Goal: Book appointment/travel/reservation

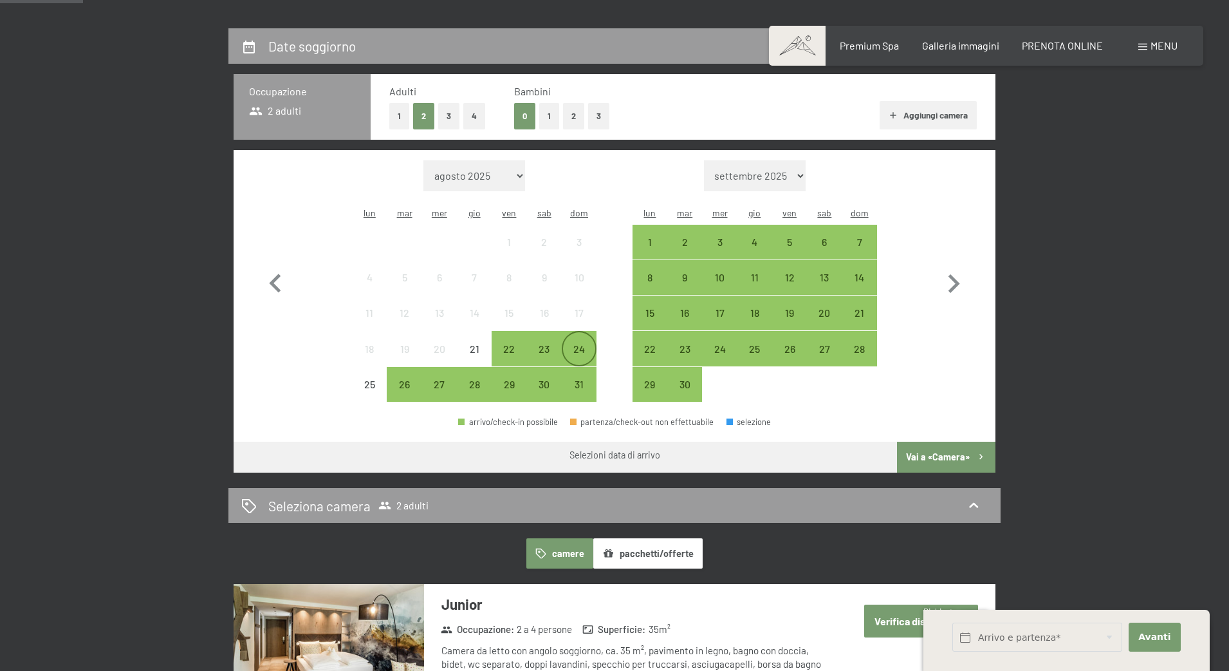
click at [566, 332] on div "24" at bounding box center [579, 348] width 32 height 32
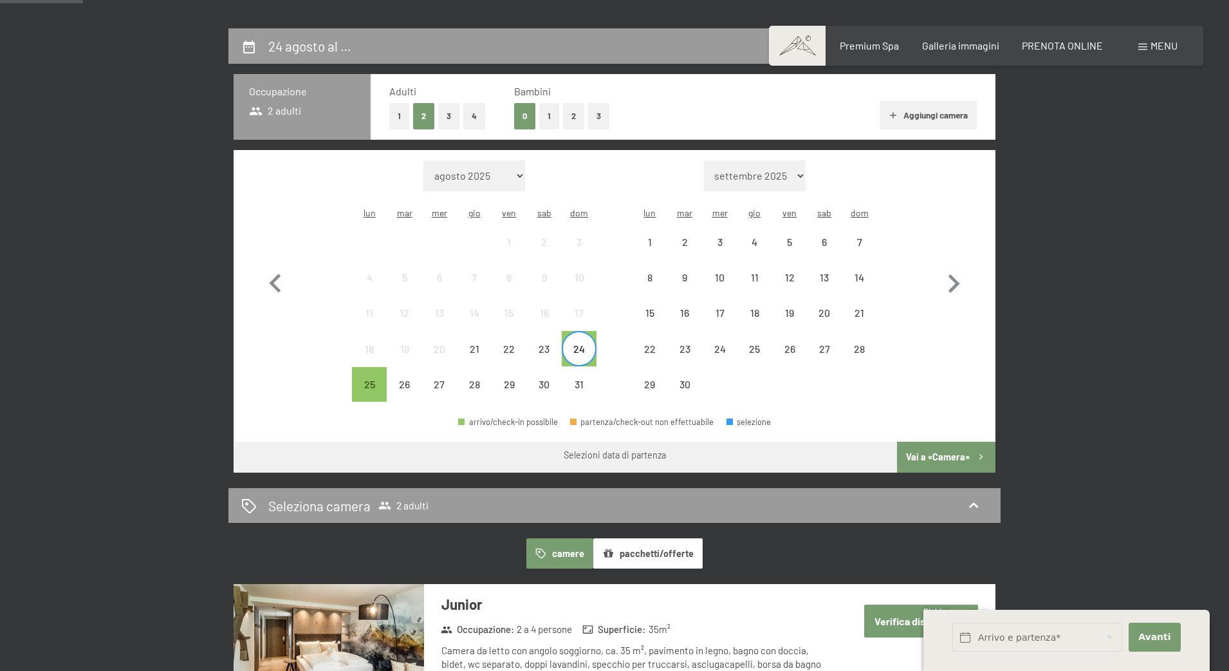
click at [566, 332] on div "24" at bounding box center [579, 348] width 32 height 32
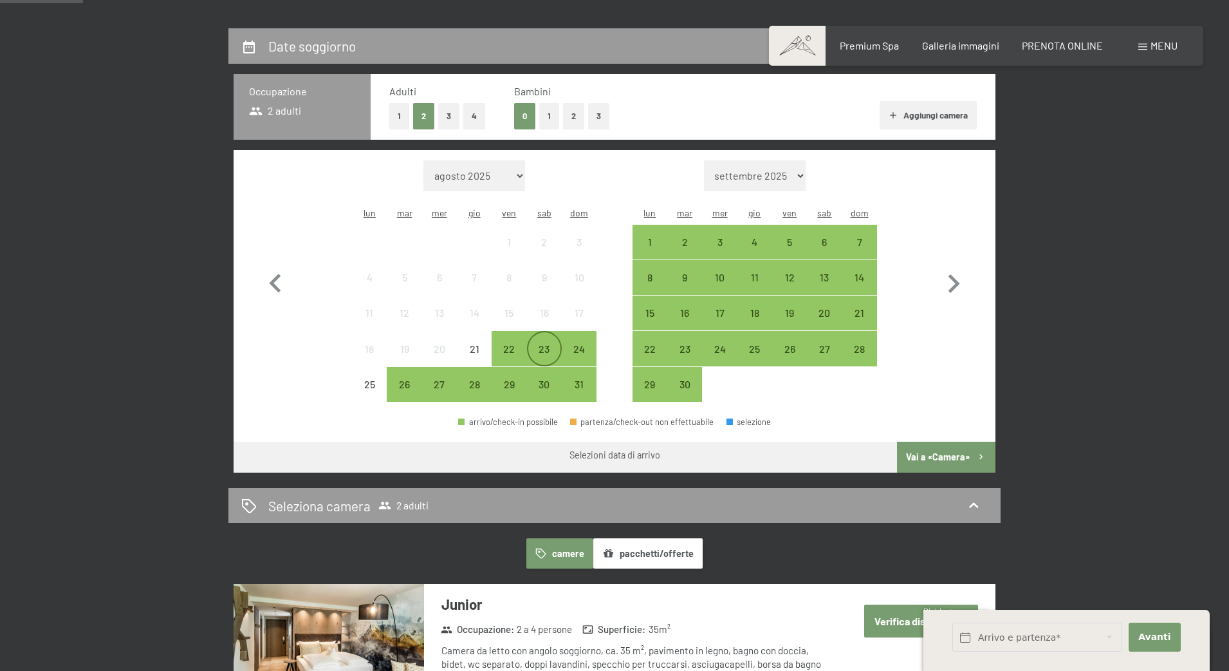
click at [539, 344] on div "23" at bounding box center [544, 360] width 32 height 32
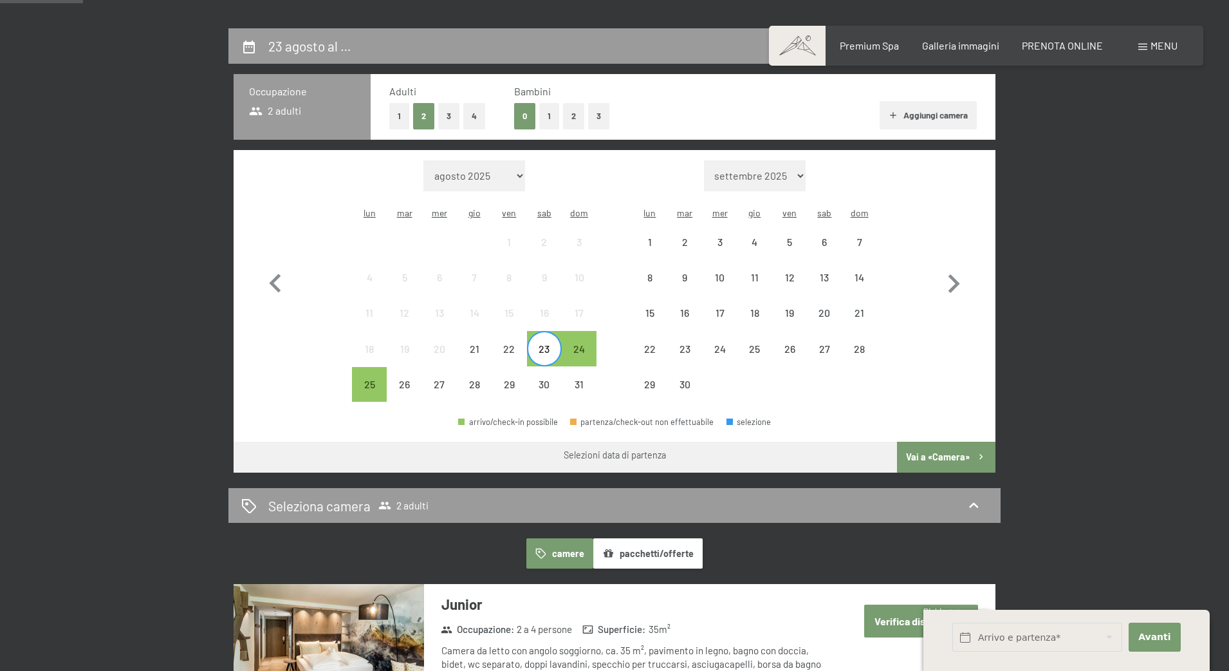
click at [539, 344] on div "23" at bounding box center [544, 360] width 32 height 32
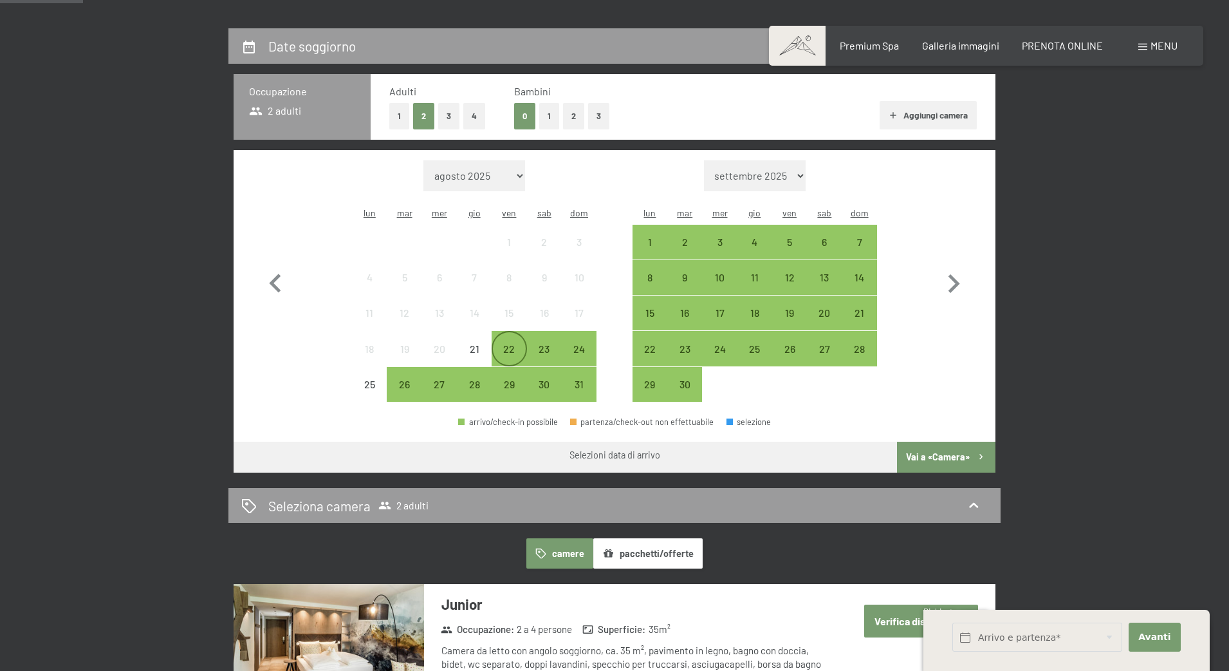
click at [500, 344] on div "22" at bounding box center [509, 360] width 32 height 32
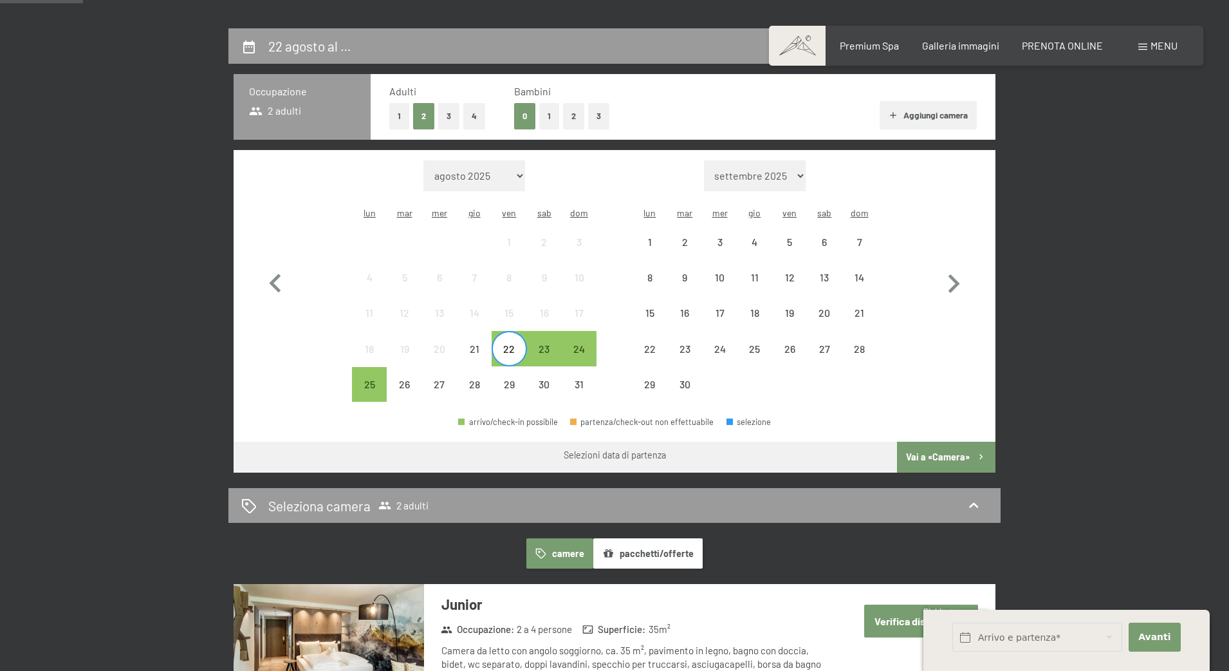
click at [500, 344] on div "22" at bounding box center [509, 360] width 32 height 32
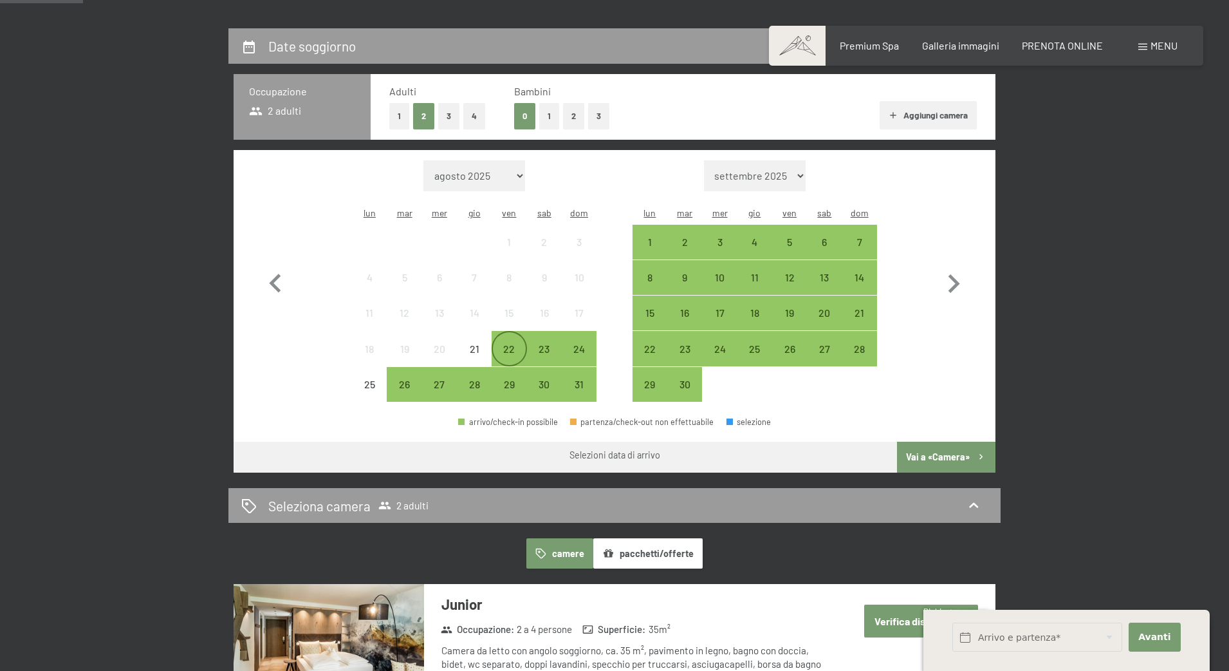
click at [500, 344] on div "22" at bounding box center [509, 360] width 32 height 32
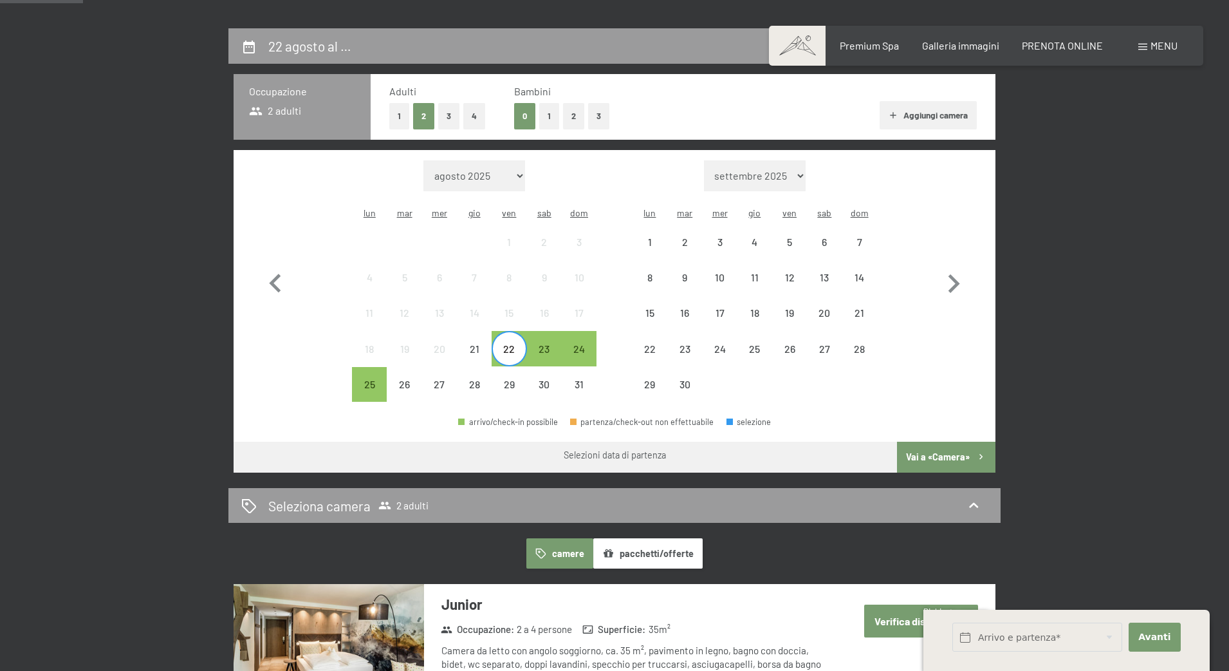
click at [500, 344] on div "22" at bounding box center [509, 360] width 32 height 32
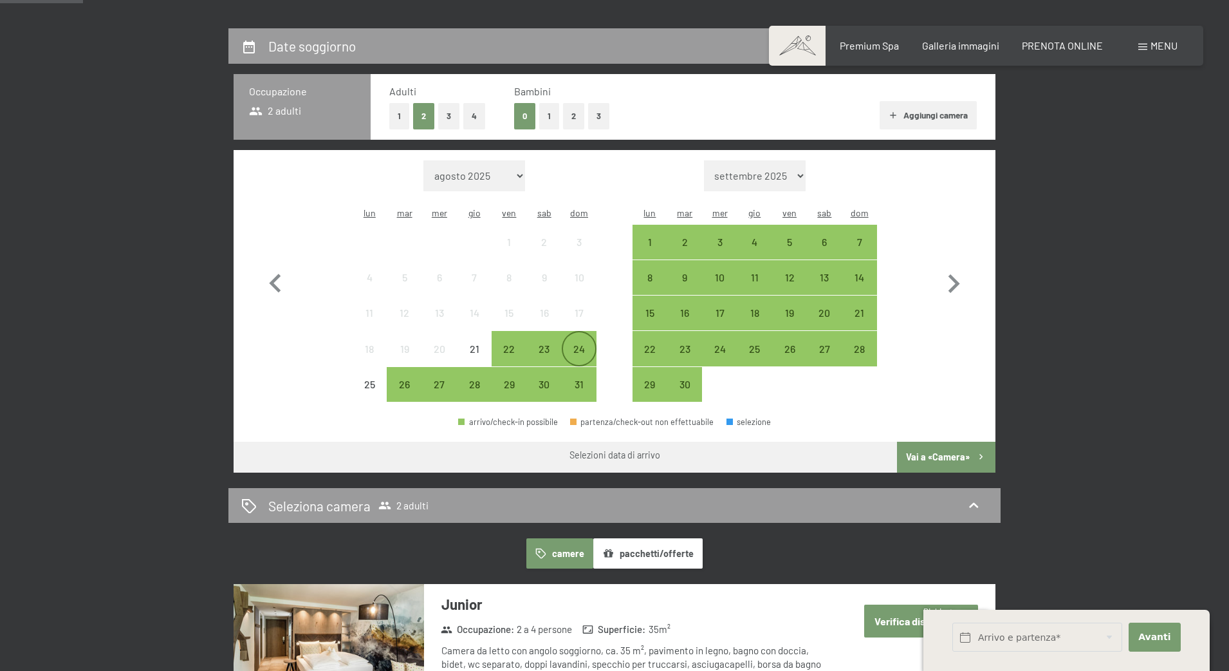
click at [588, 344] on div "24" at bounding box center [579, 360] width 32 height 32
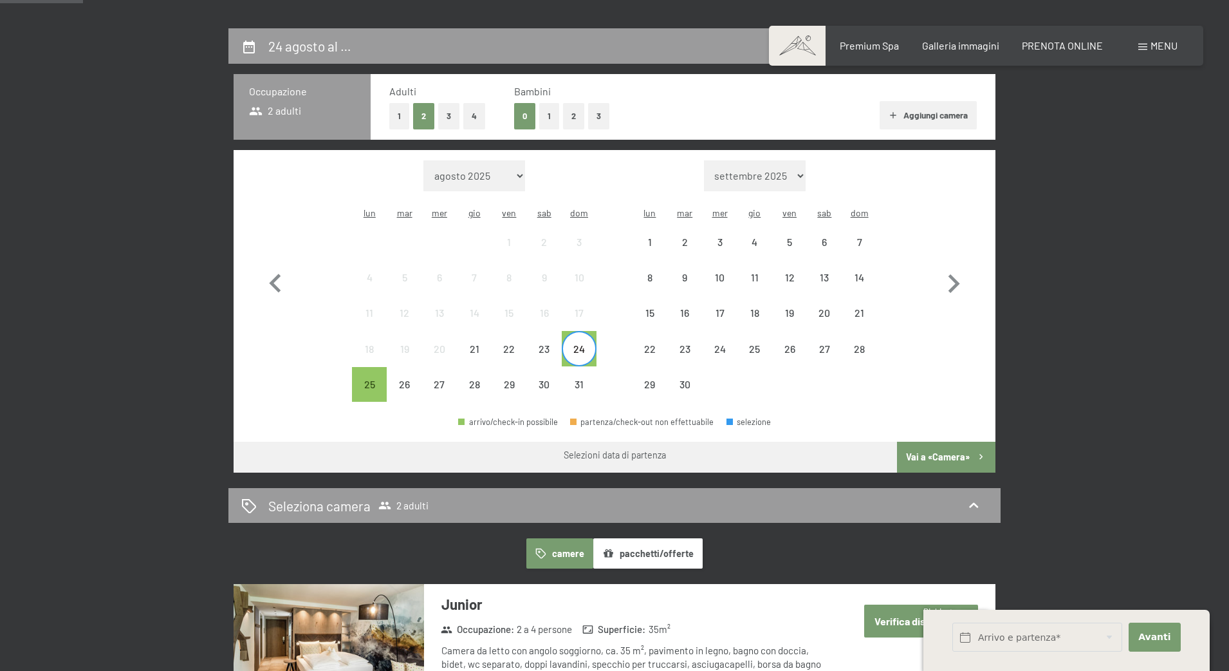
click at [588, 344] on div "24" at bounding box center [579, 360] width 32 height 32
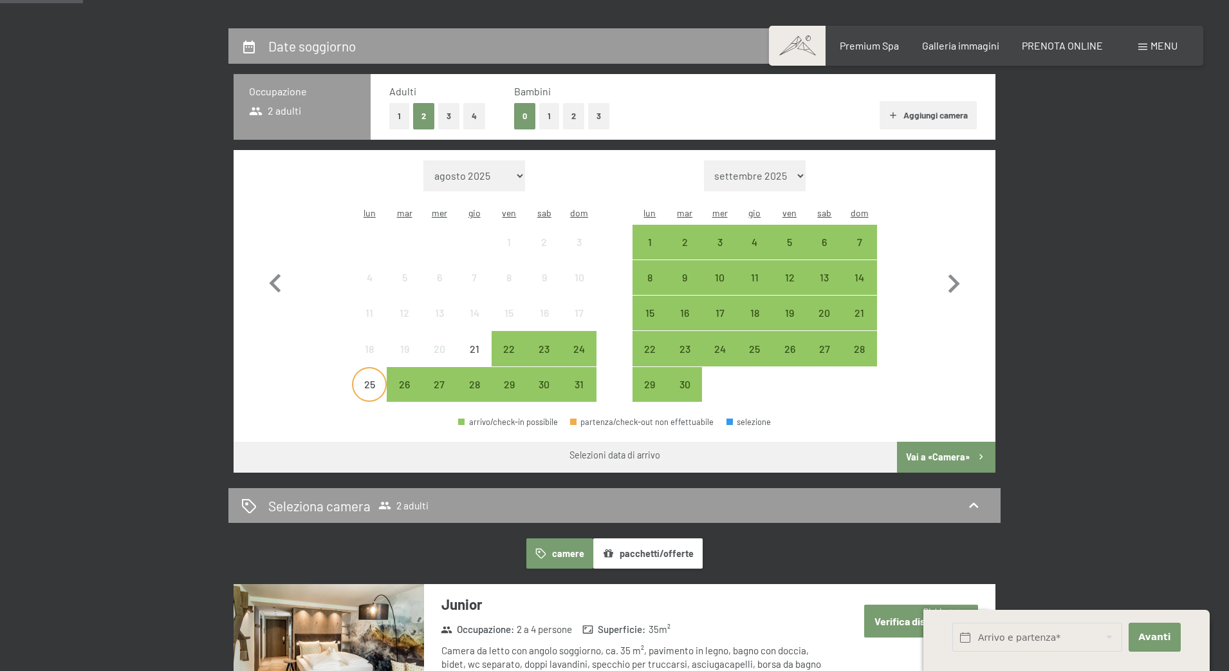
click at [367, 379] on div "25" at bounding box center [369, 395] width 32 height 32
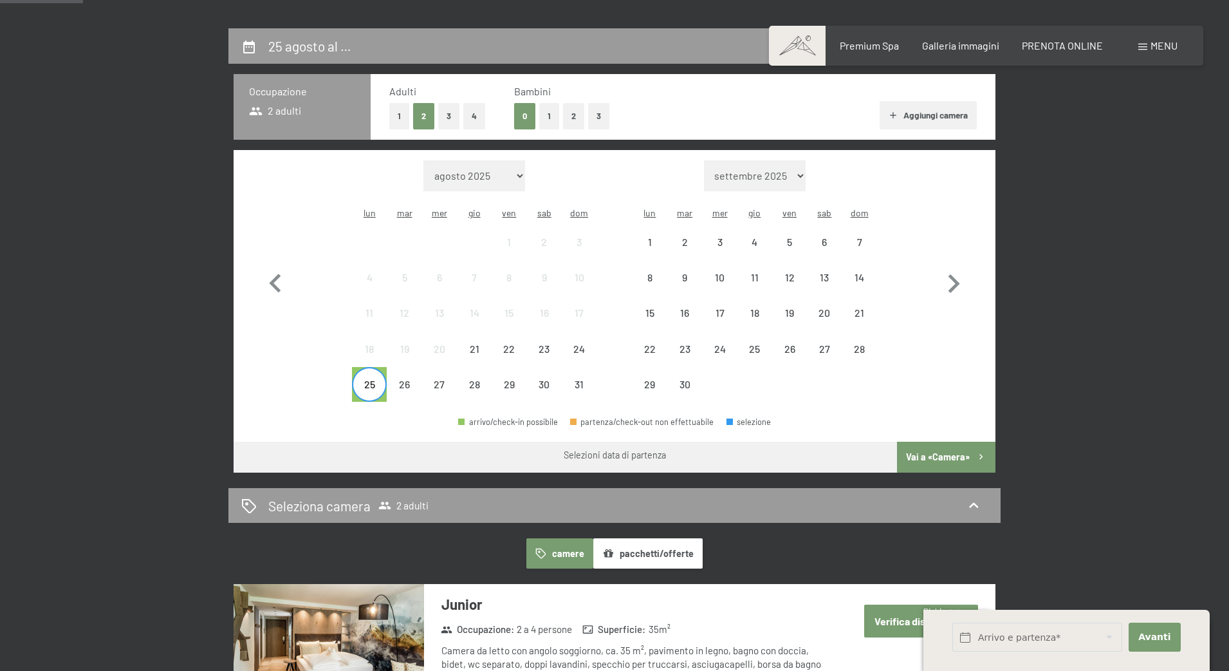
click at [367, 379] on div "25" at bounding box center [369, 395] width 32 height 32
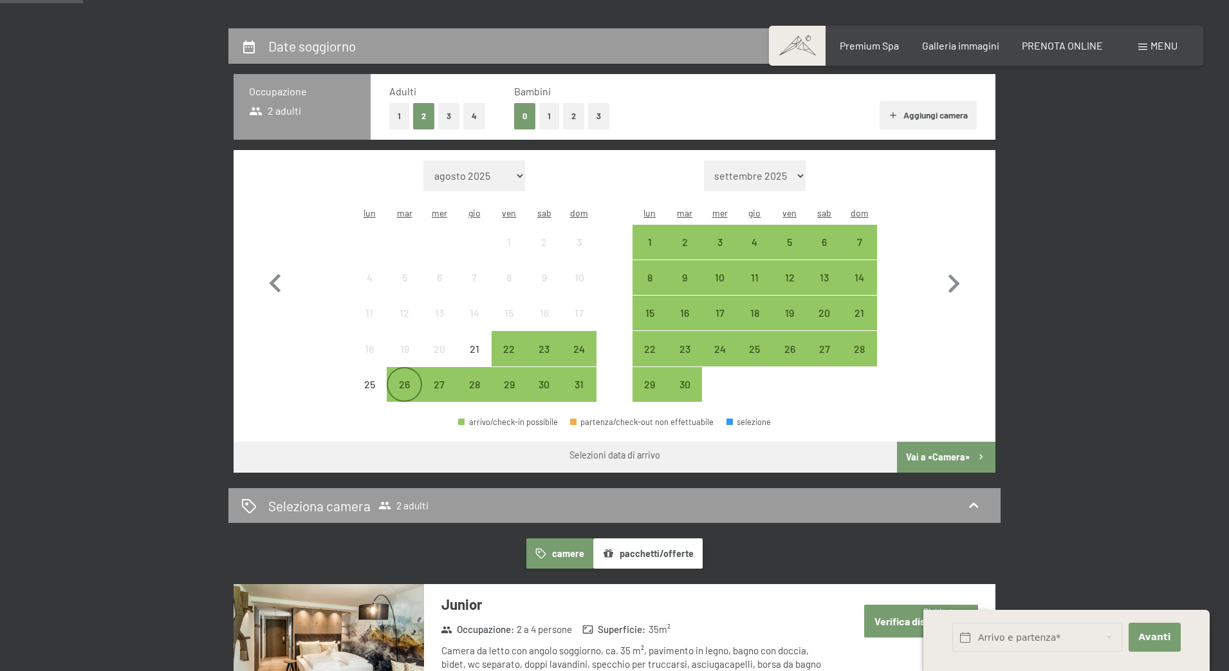
click at [406, 379] on div "26" at bounding box center [404, 395] width 32 height 32
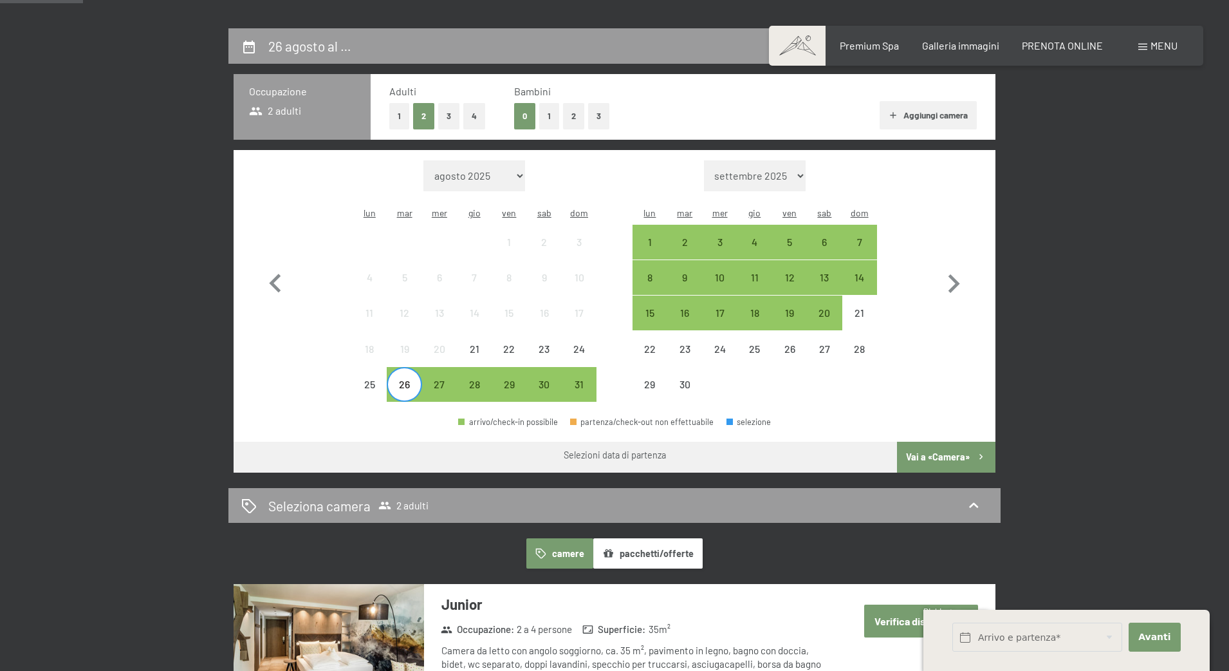
click at [541, 369] on span "Consenso marketing*" at bounding box center [540, 373] width 97 height 13
click at [486, 369] on input "Consenso marketing*" at bounding box center [479, 373] width 13 height 13
click at [546, 369] on span "Consenso marketing*" at bounding box center [540, 373] width 97 height 13
click at [486, 369] on input "Consenso marketing*" at bounding box center [479, 373] width 13 height 13
checkbox input "false"
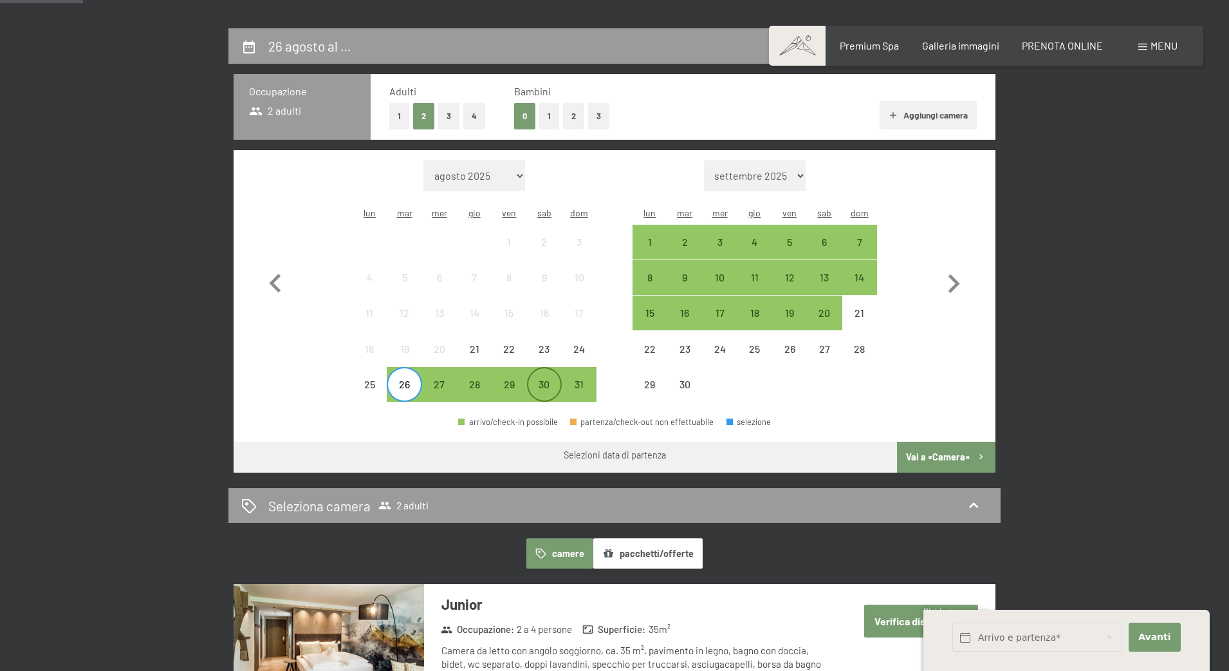
click at [546, 379] on div "30" at bounding box center [544, 395] width 32 height 32
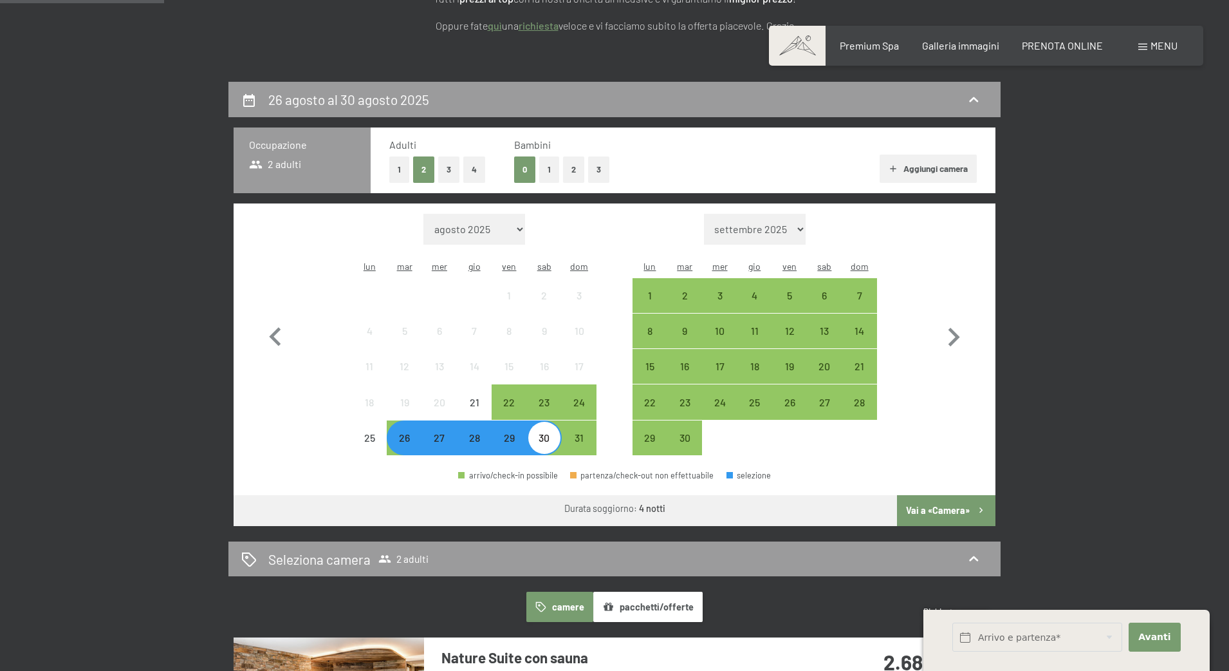
scroll to position [273, 0]
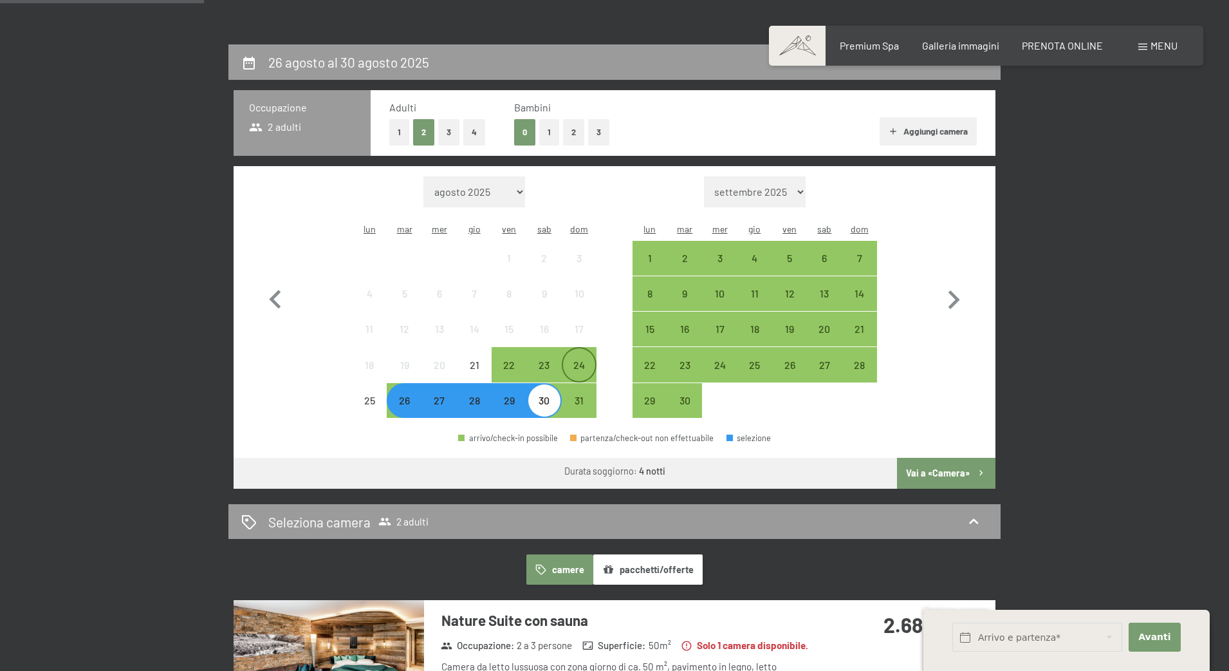
click at [591, 360] on div "24" at bounding box center [579, 376] width 32 height 32
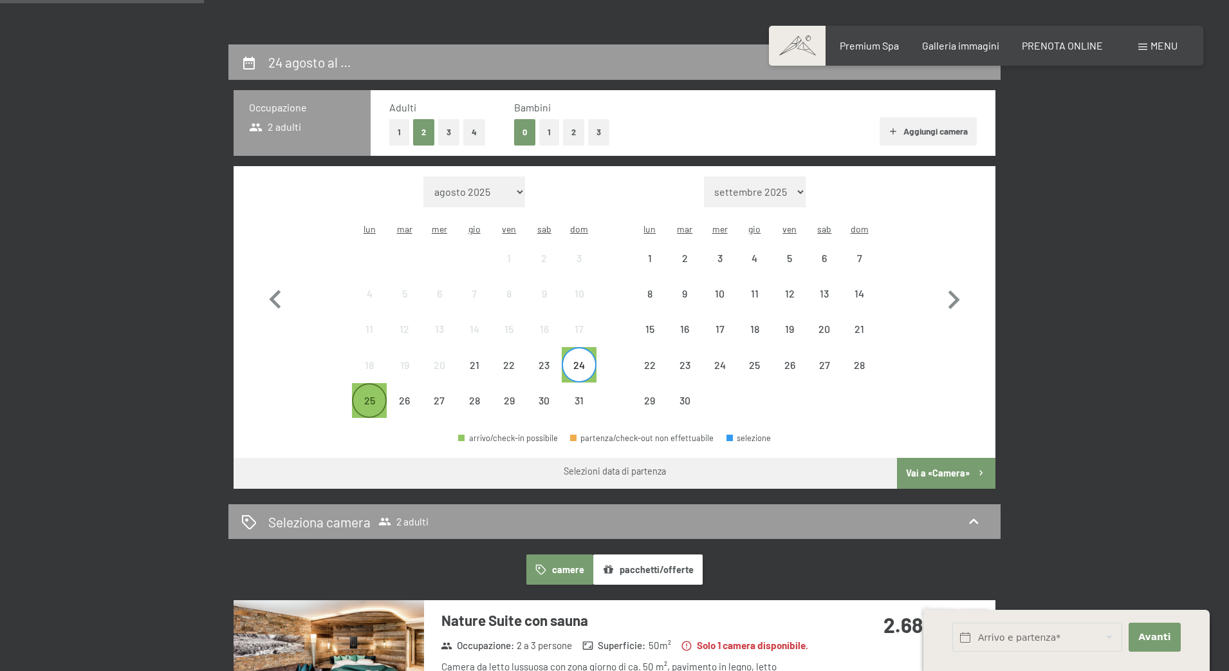
click at [374, 395] on div "25" at bounding box center [369, 411] width 32 height 32
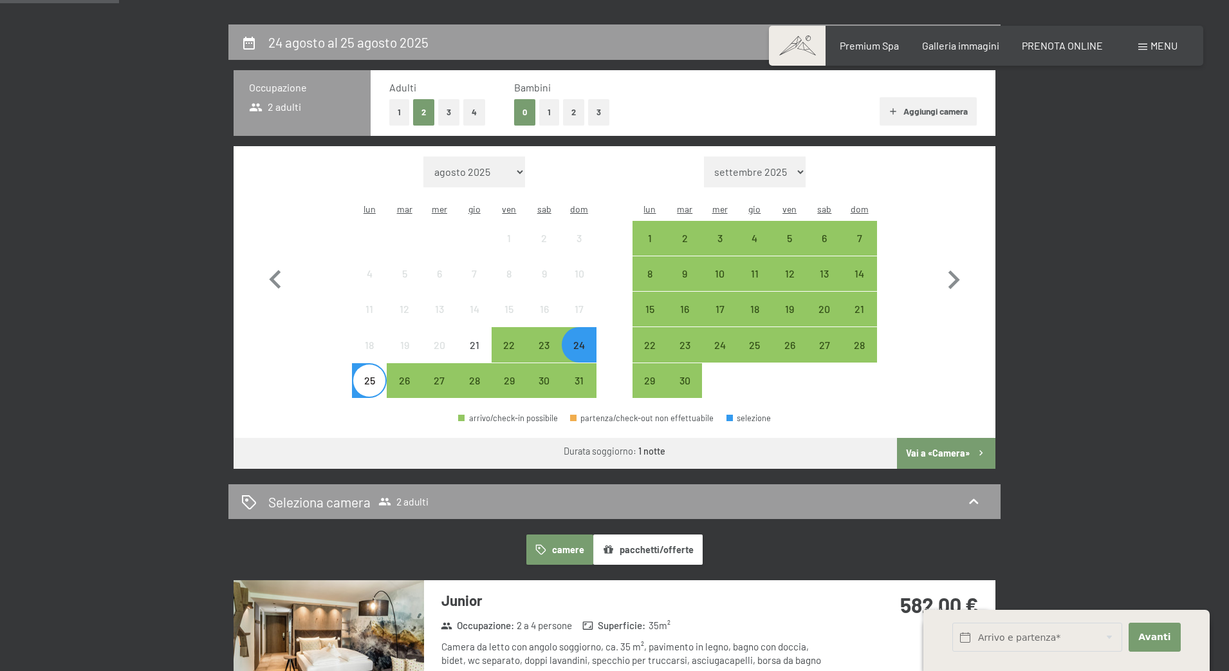
scroll to position [291, 0]
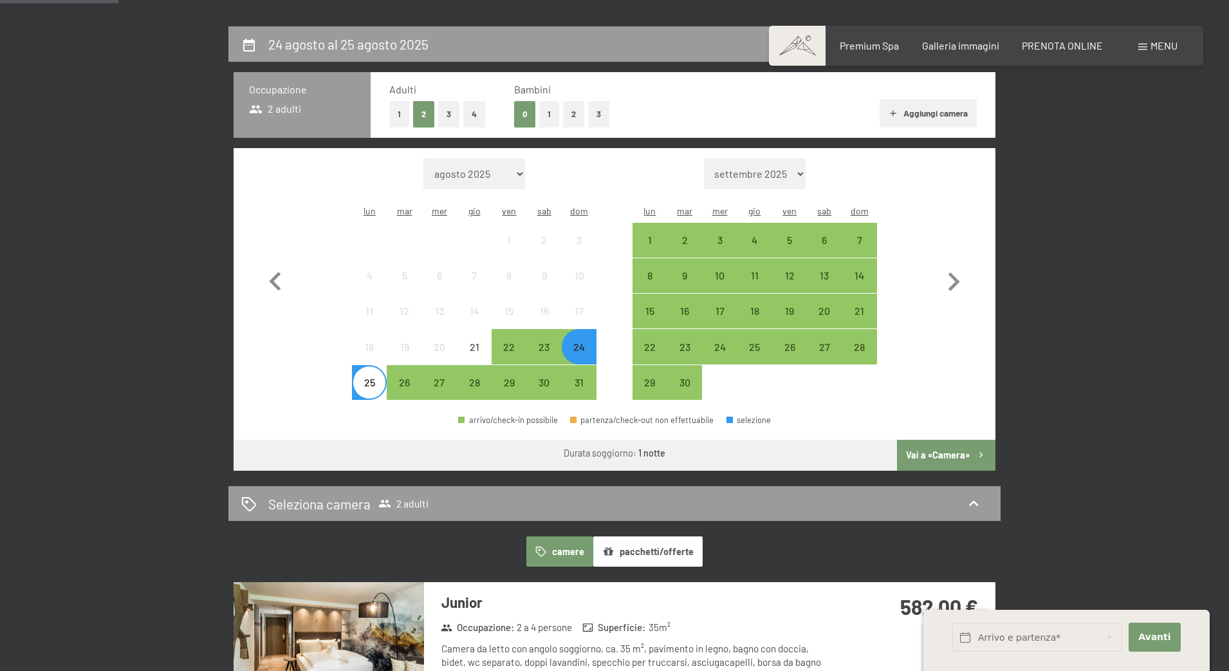
click at [579, 342] on div "24" at bounding box center [579, 358] width 32 height 32
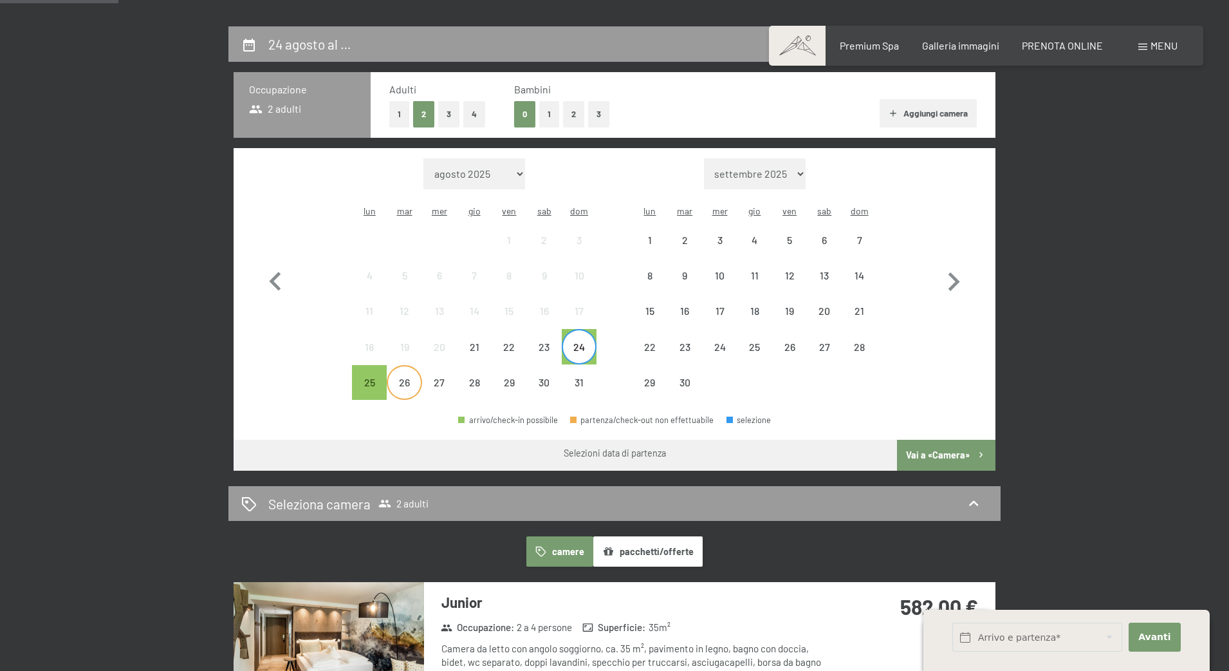
click at [408, 377] on div "26" at bounding box center [404, 393] width 32 height 32
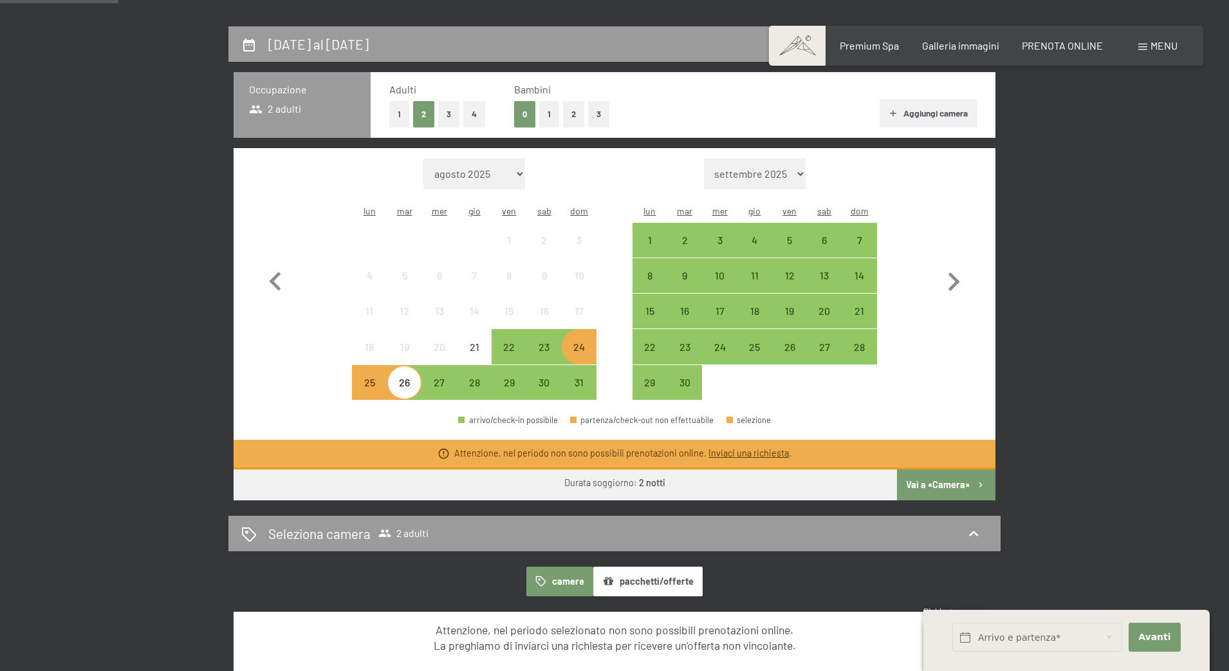
click at [588, 342] on div "24" at bounding box center [579, 358] width 32 height 32
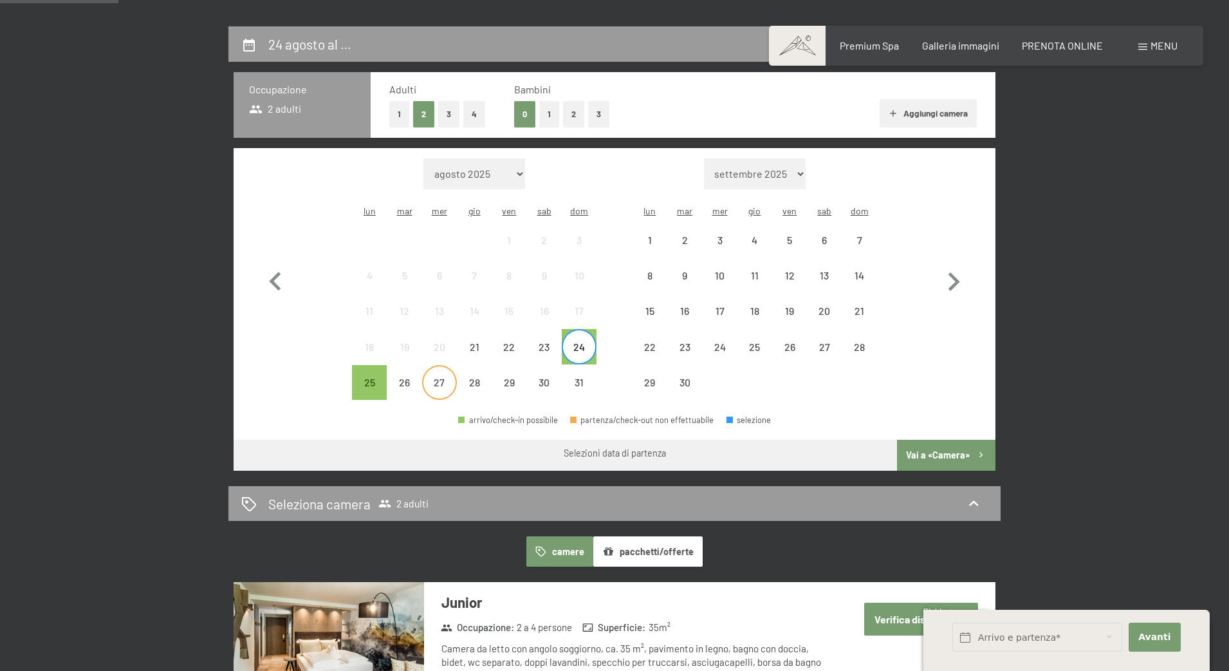
click at [433, 377] on div "27" at bounding box center [440, 393] width 32 height 32
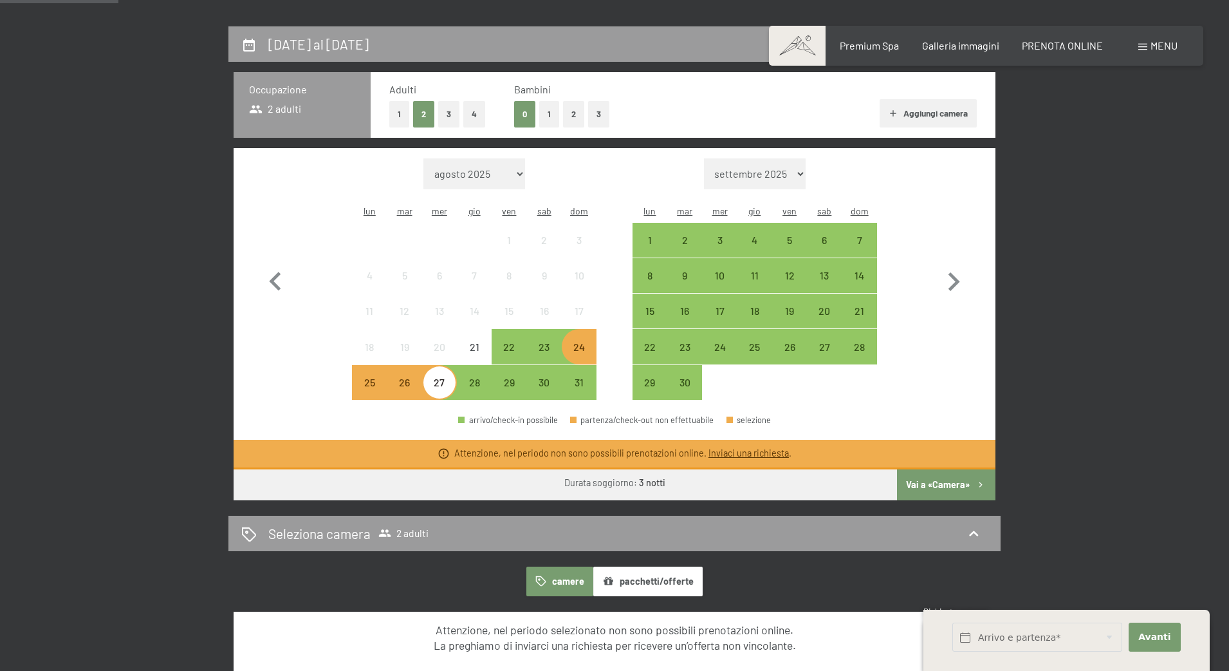
click at [585, 342] on div "24" at bounding box center [579, 358] width 32 height 32
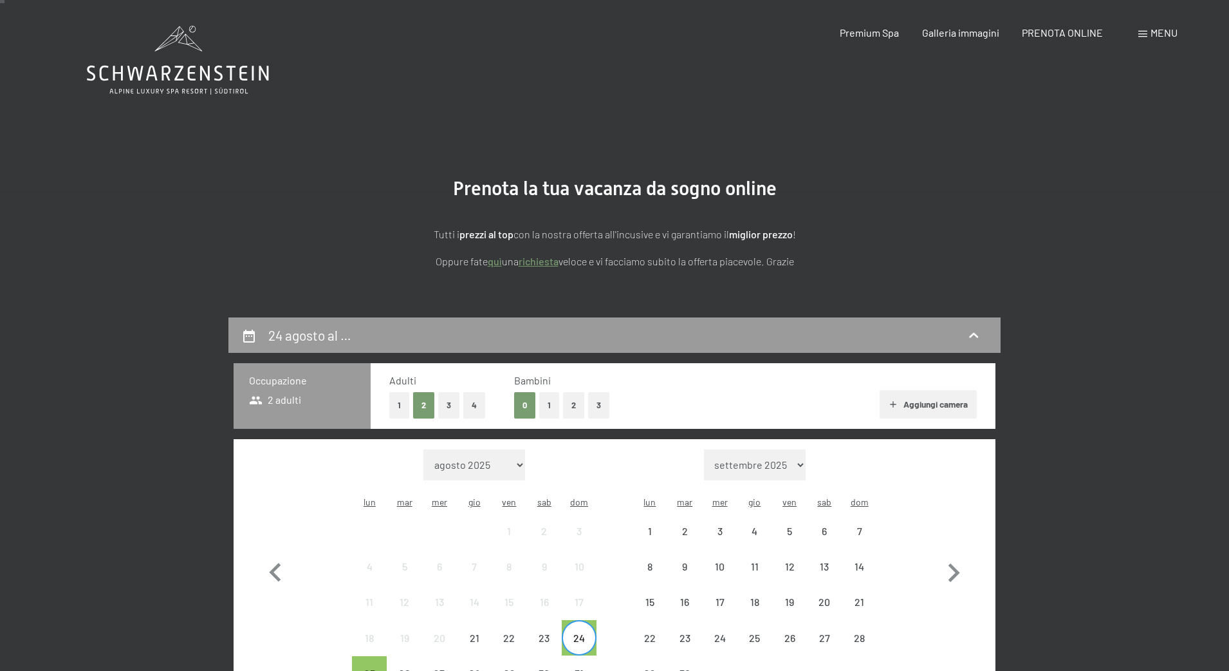
scroll to position [0, 0]
